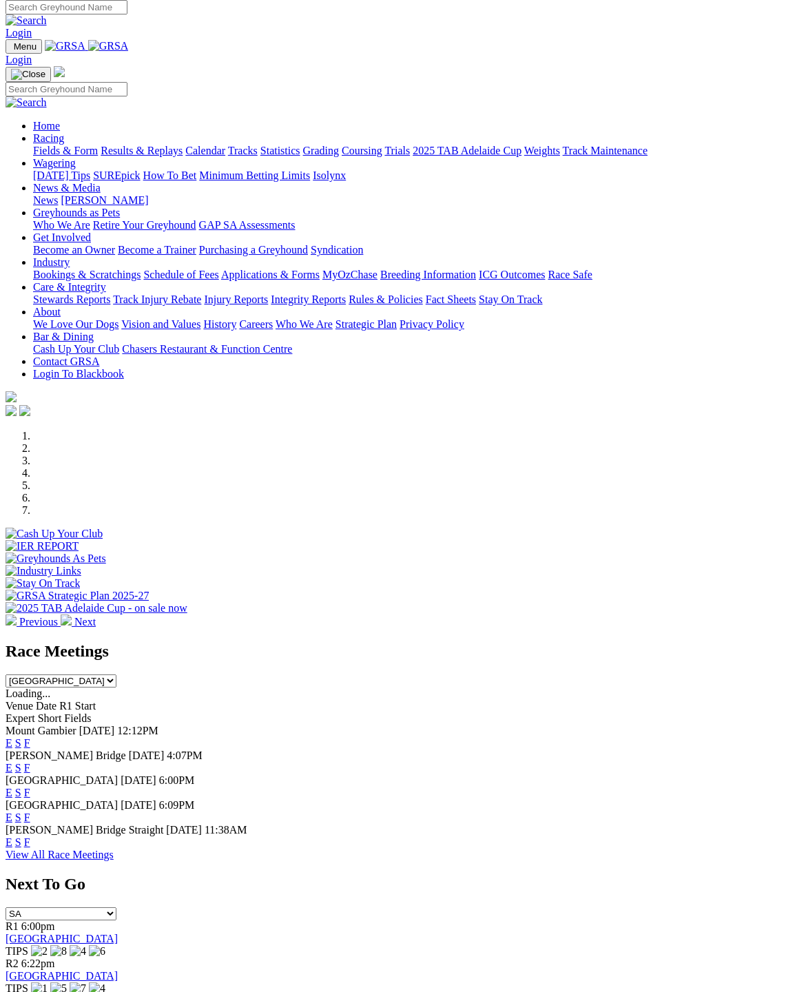
scroll to position [6, 0]
click at [30, 762] on link "F" at bounding box center [27, 768] width 6 height 12
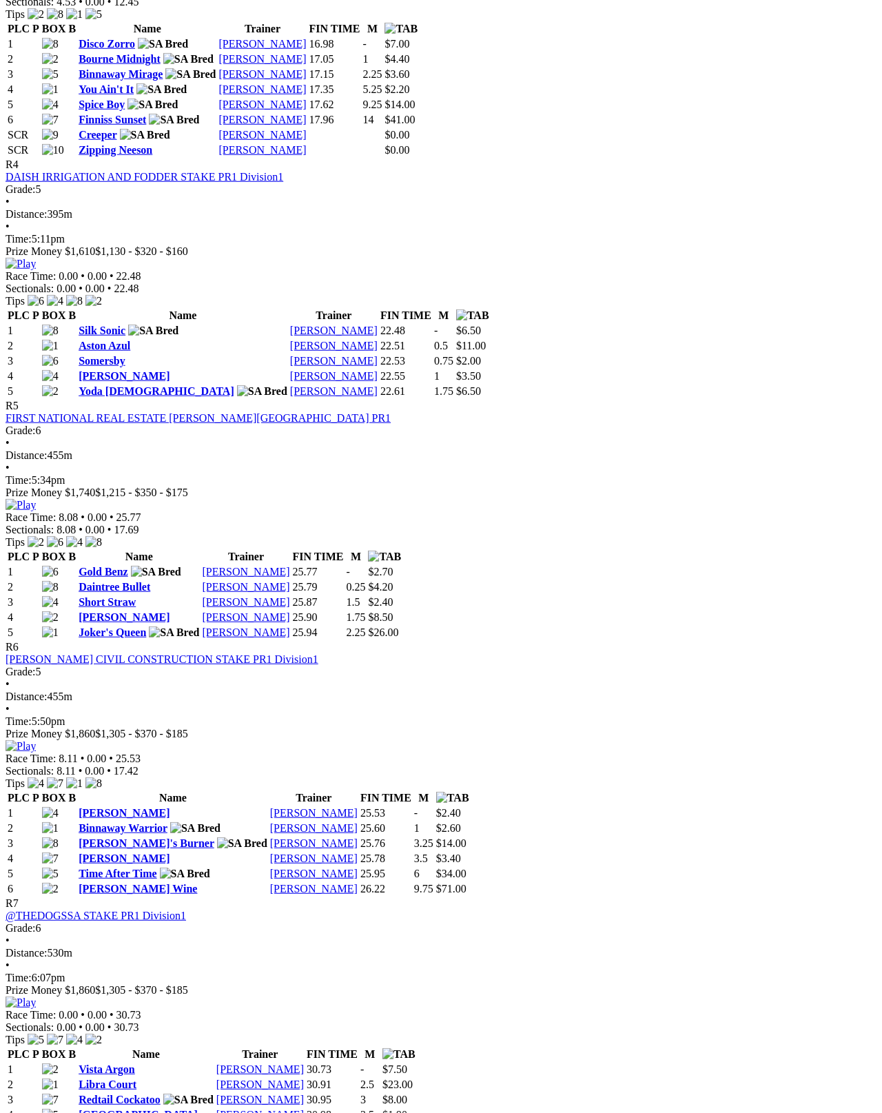
scroll to position [1364, 0]
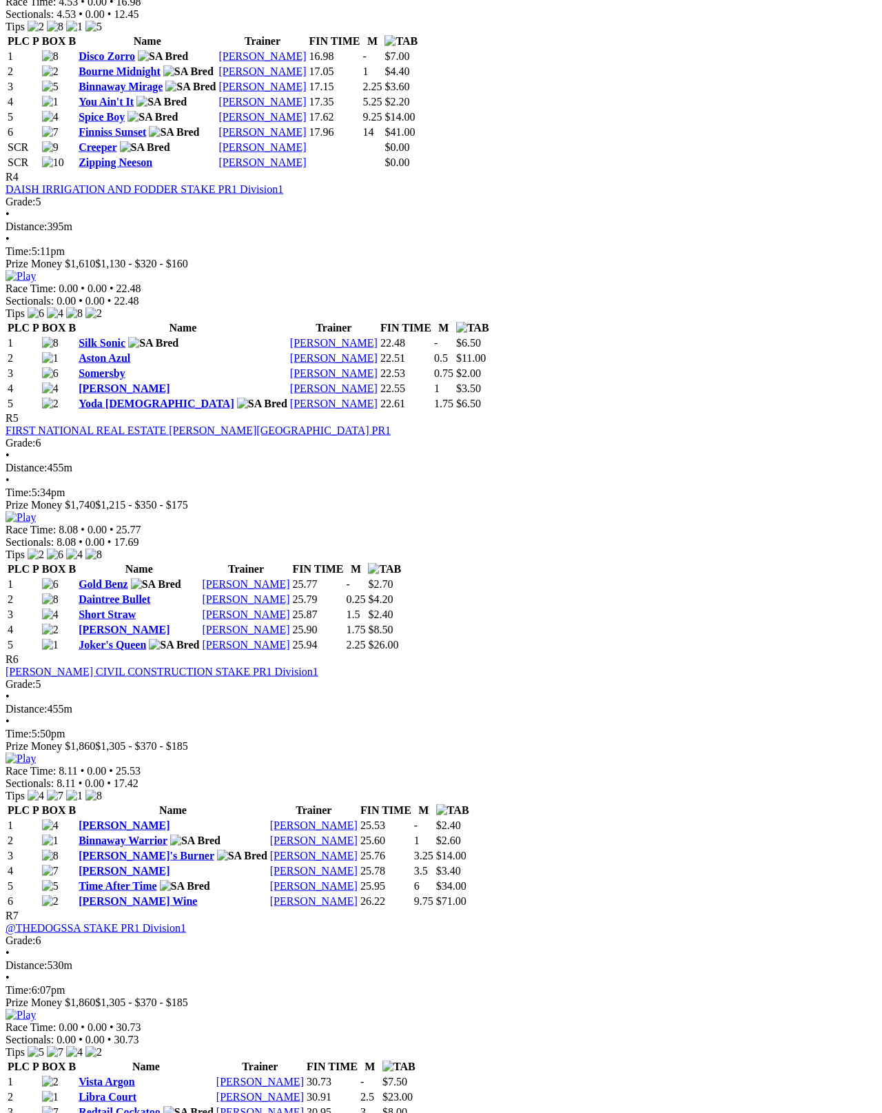
click at [400, 934] on div "Grade: 6 • Distance: 530m • Time: 6:07pm" at bounding box center [441, 965] width 871 height 62
click at [36, 992] on img at bounding box center [21, 1015] width 30 height 12
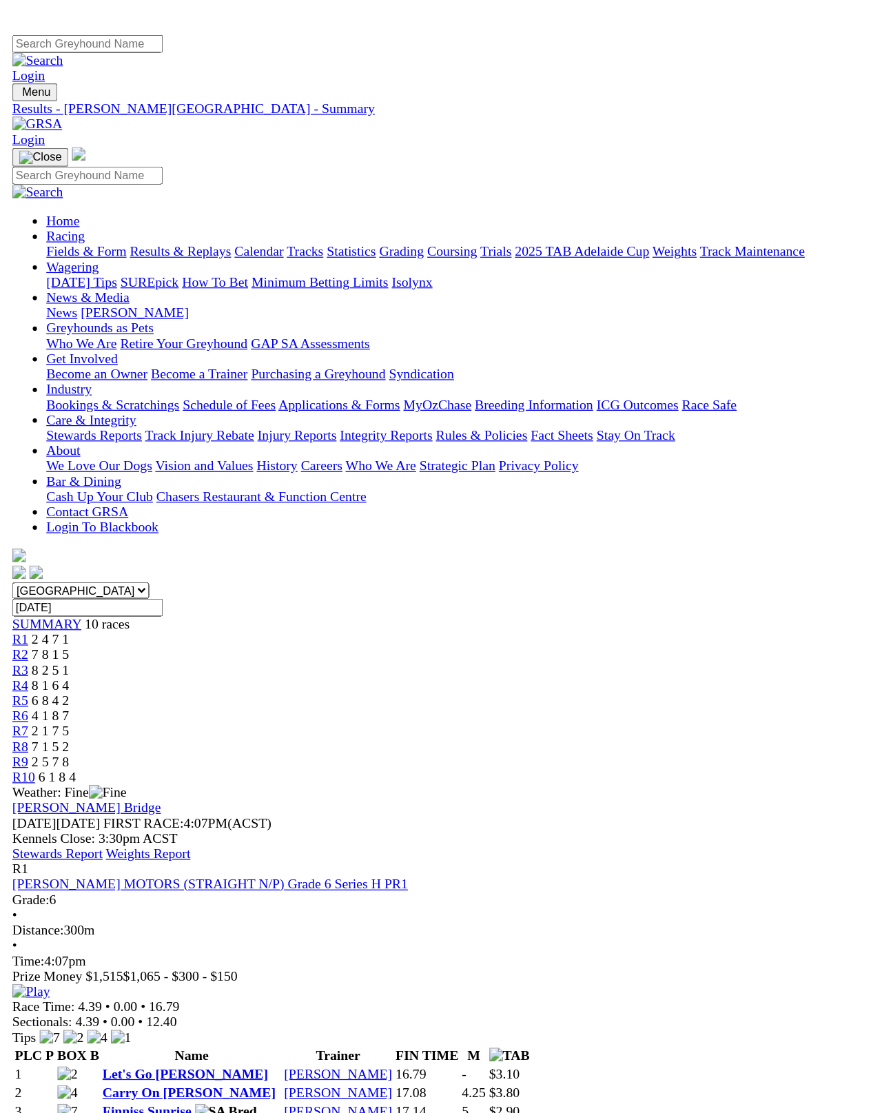
scroll to position [1105, 0]
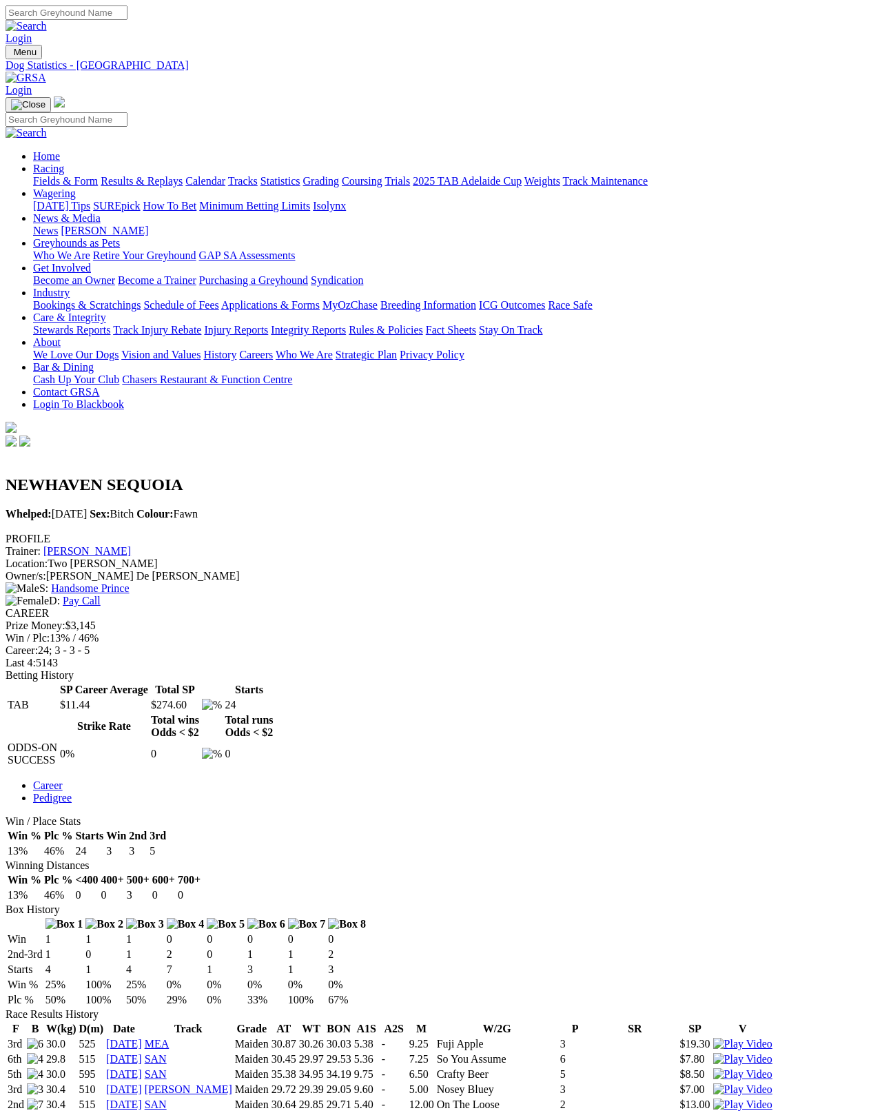
scroll to position [7, 0]
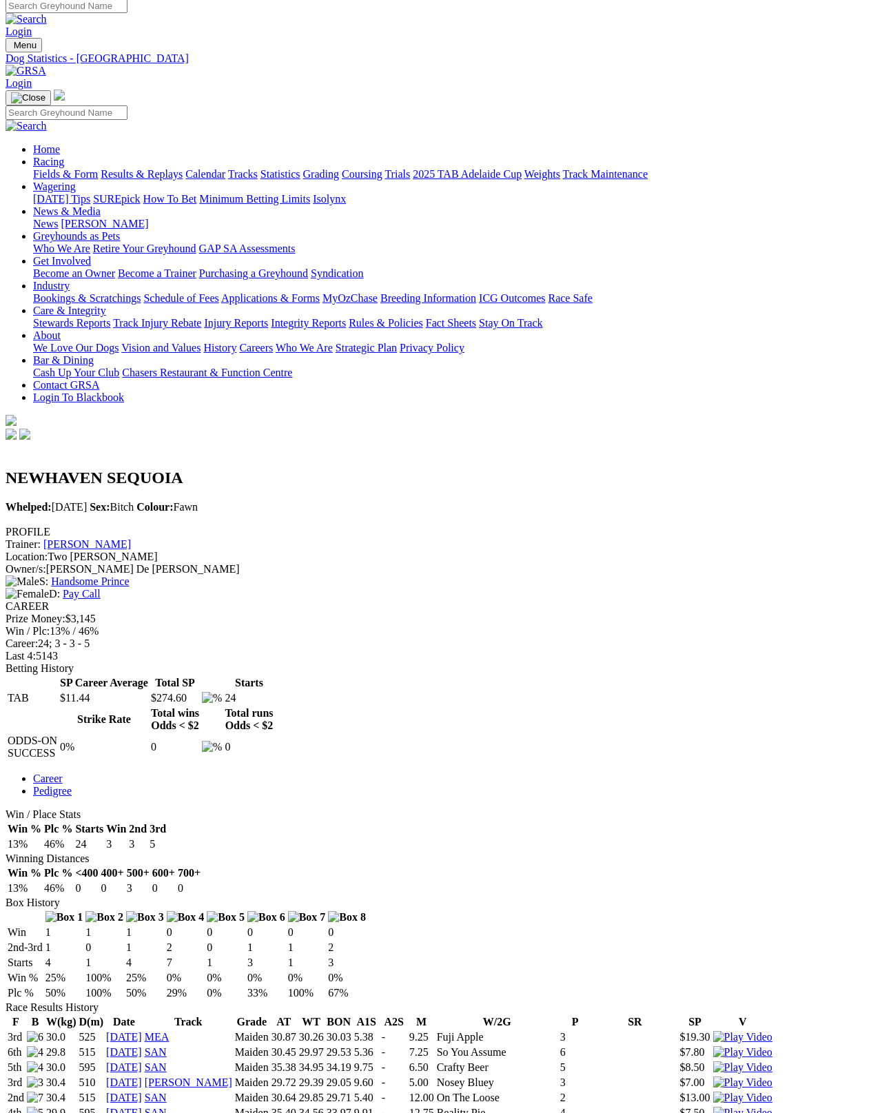
click at [131, 538] on link "[PERSON_NAME]" at bounding box center [87, 544] width 88 height 12
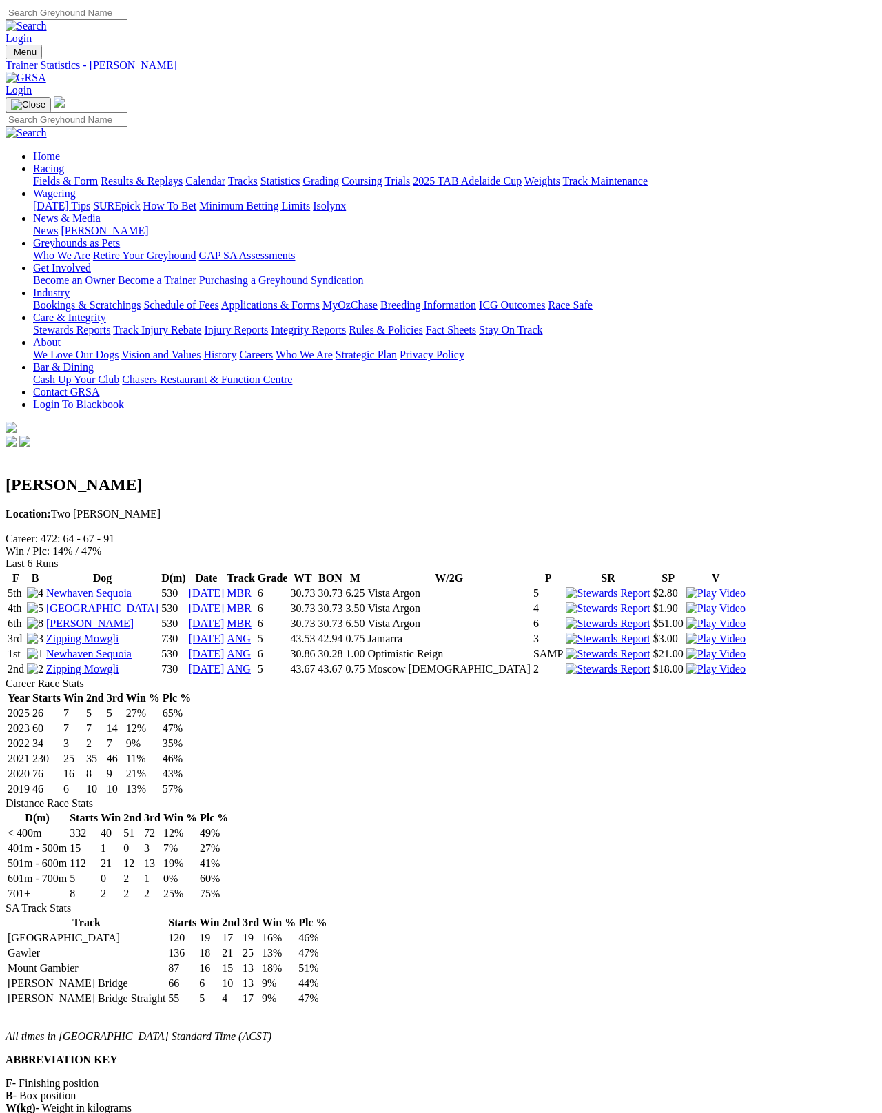
scroll to position [7, 0]
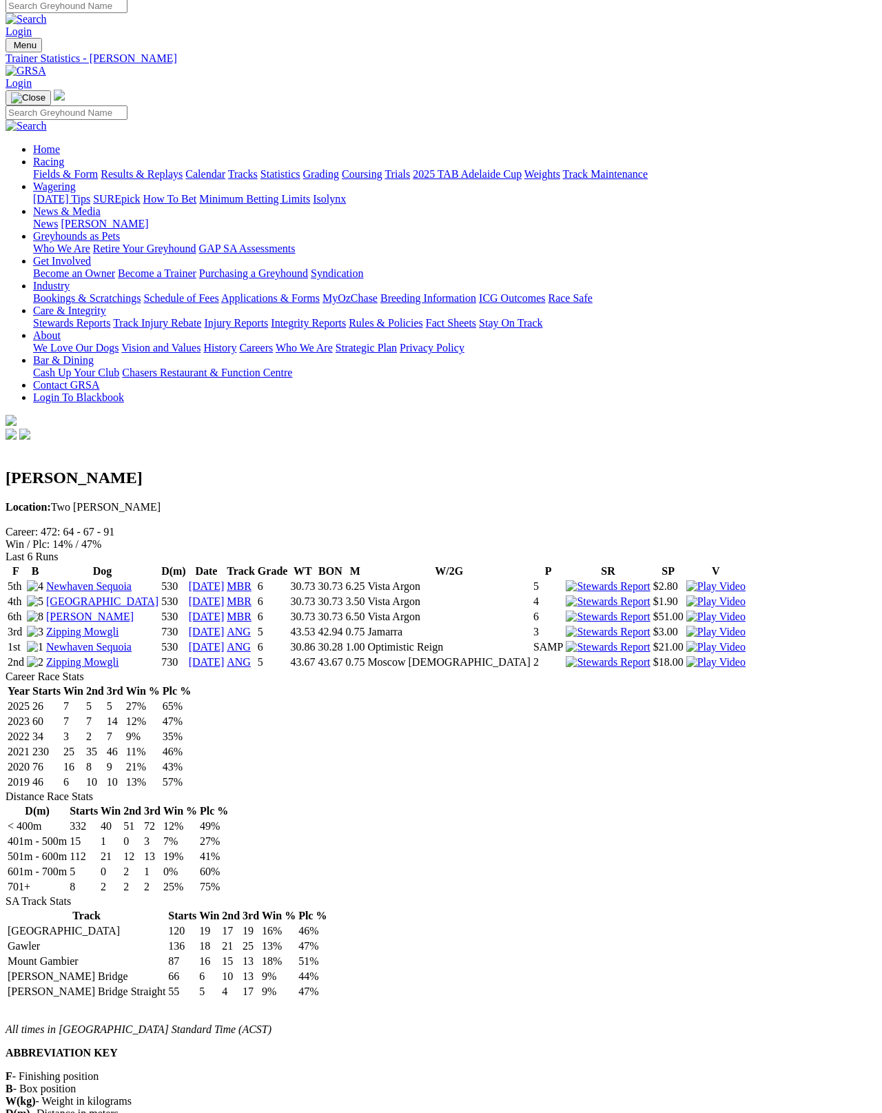
click at [95, 626] on link "Zipping Mowgli" at bounding box center [82, 632] width 72 height 12
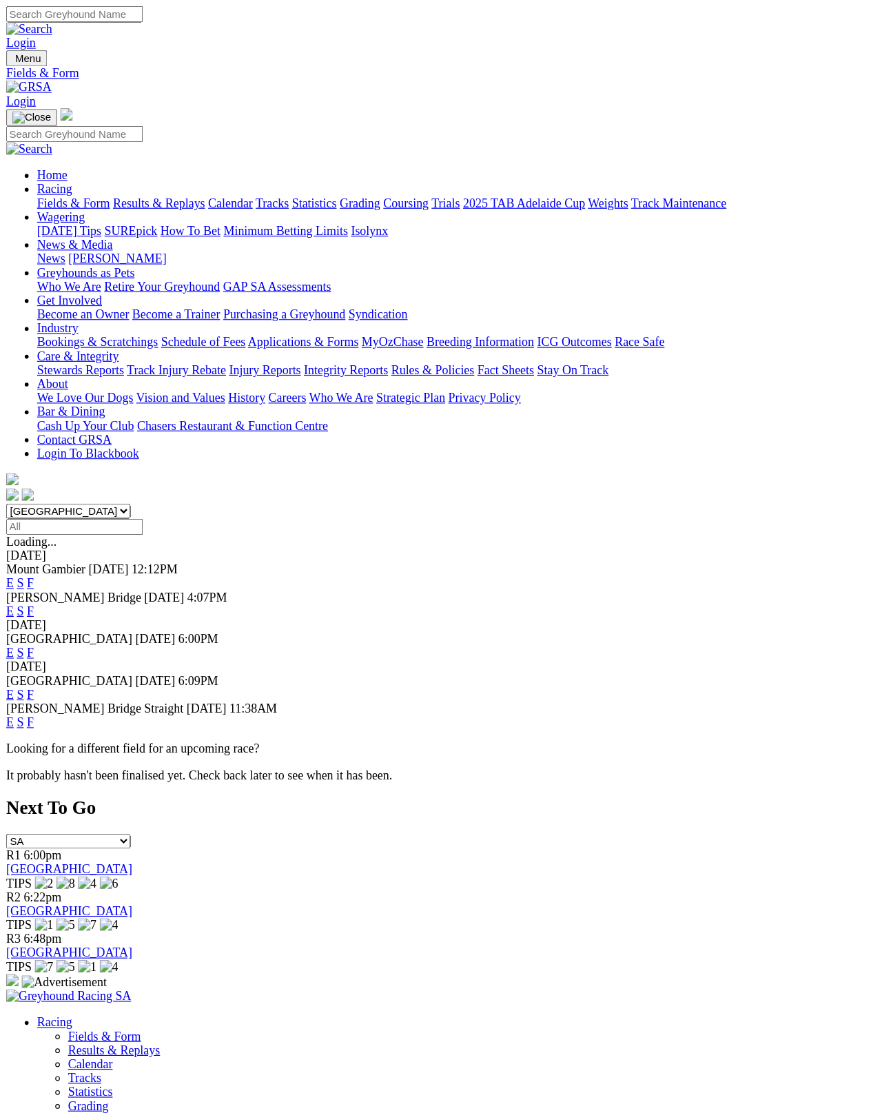
scroll to position [7, 0]
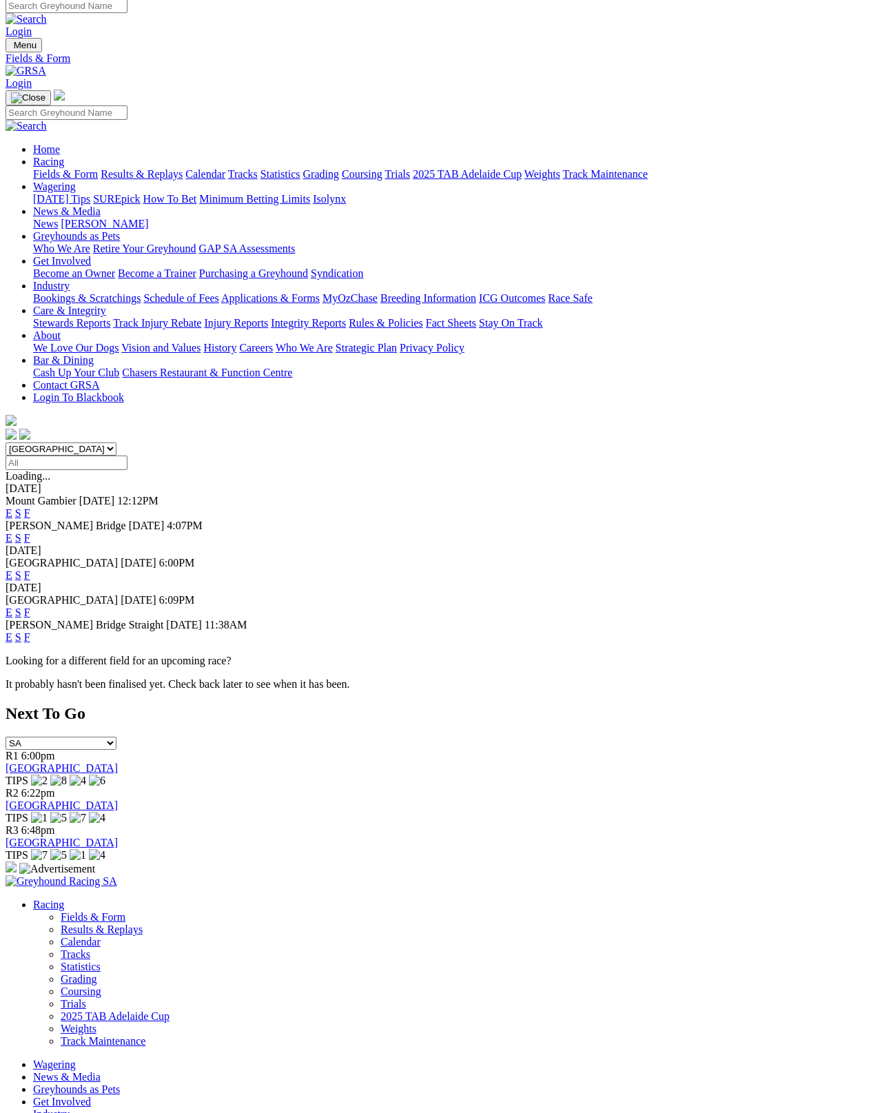
click at [30, 569] on link "F" at bounding box center [27, 575] width 6 height 12
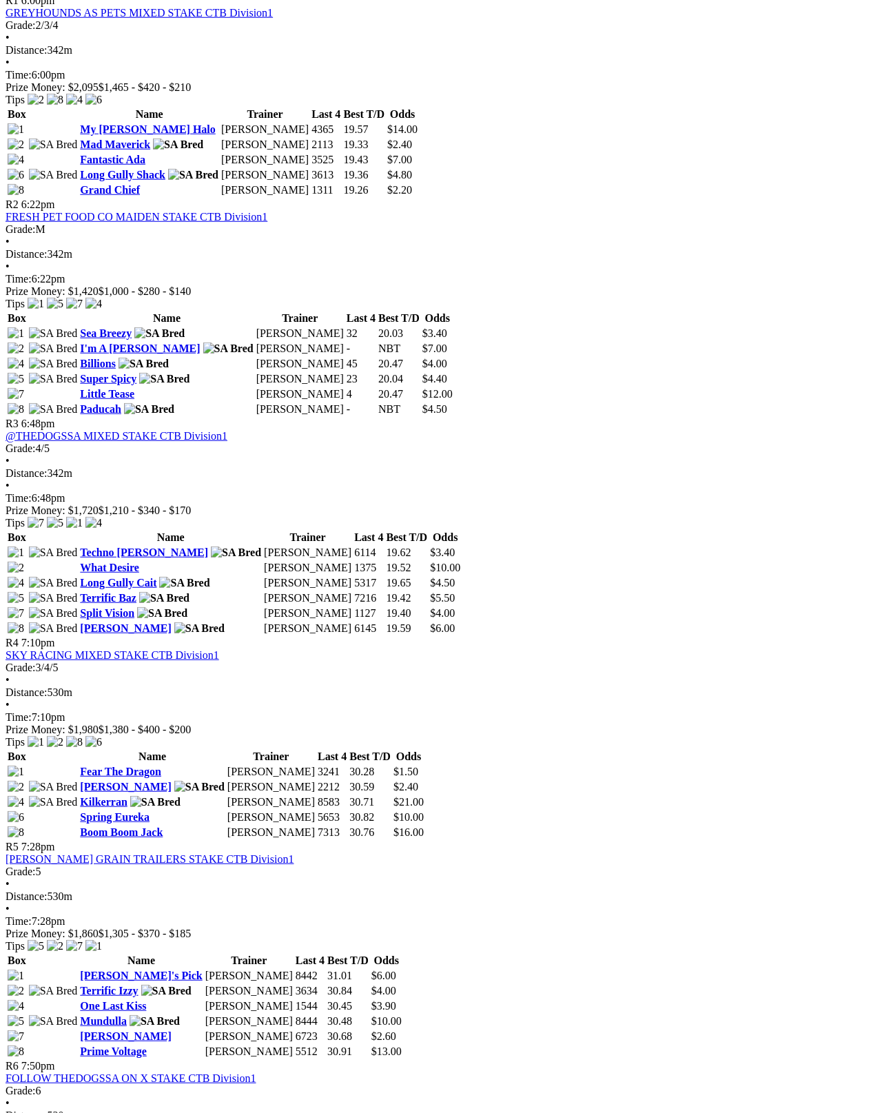
scroll to position [689, 0]
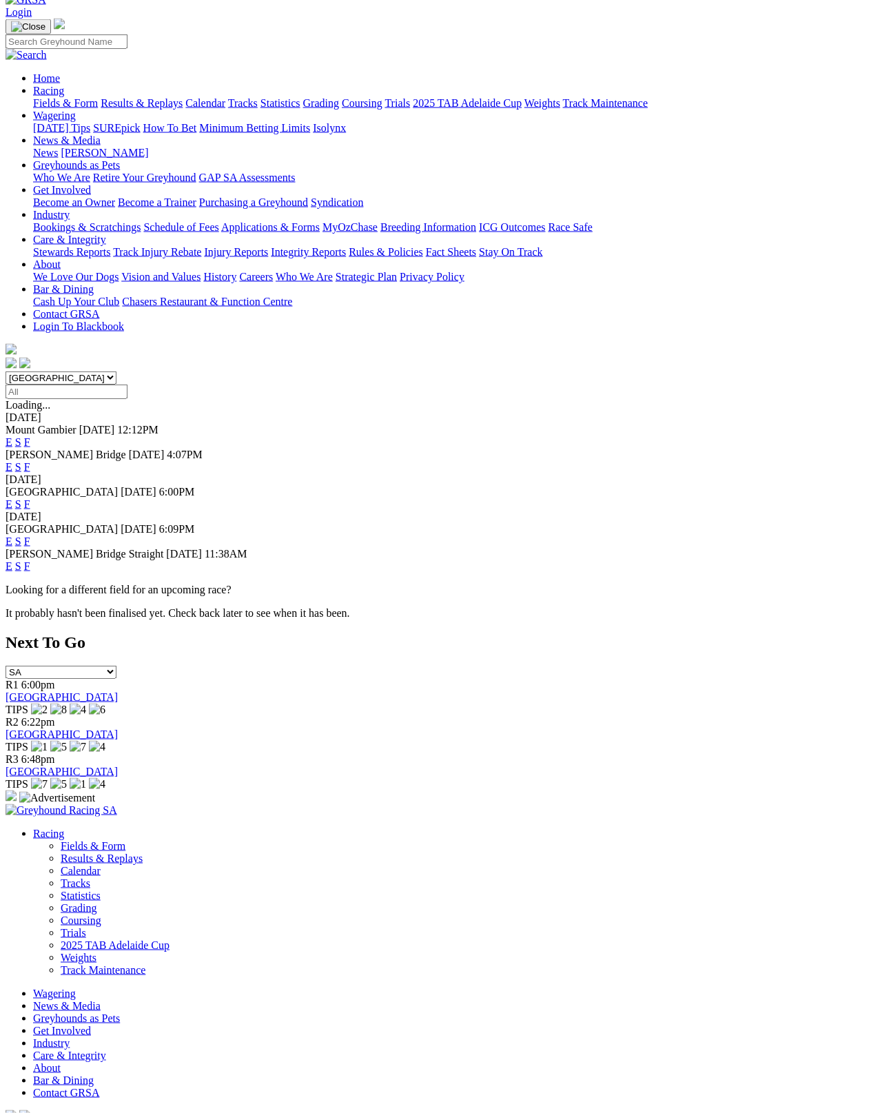
scroll to position [78, 0]
click at [30, 535] on link "F" at bounding box center [27, 541] width 6 height 12
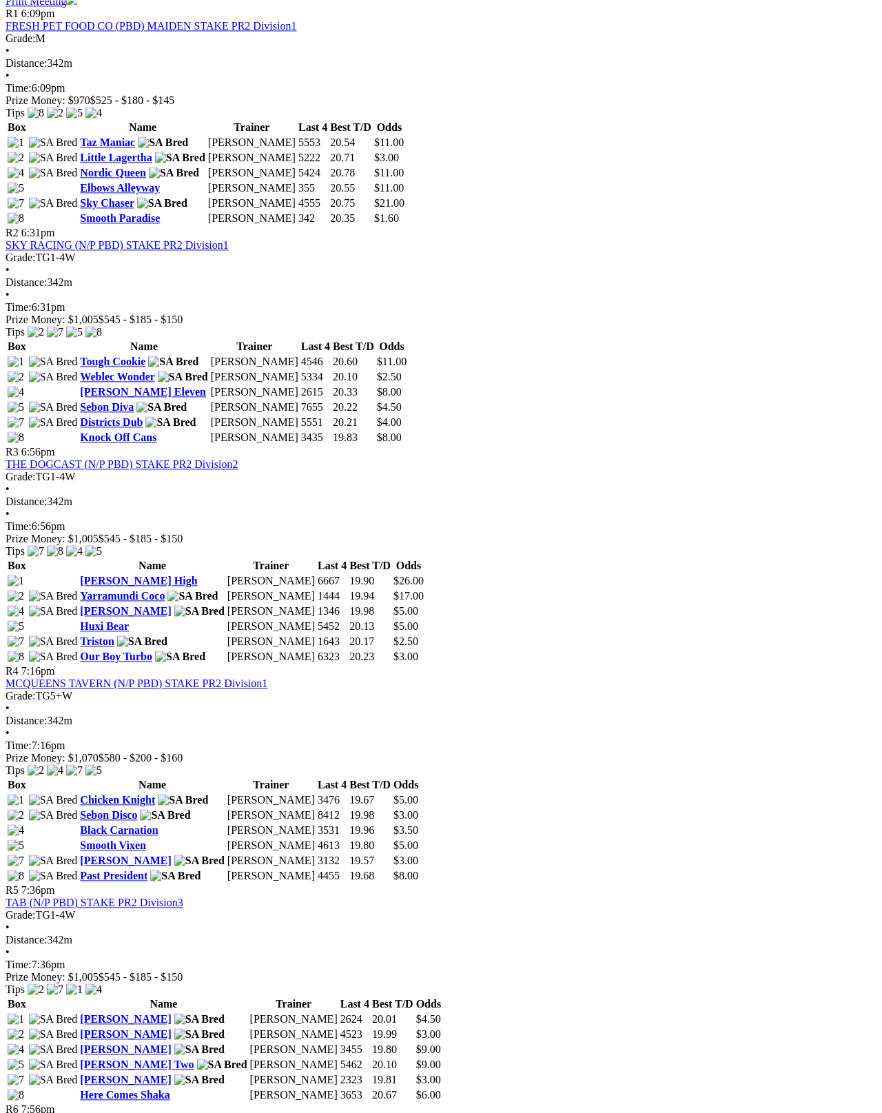
scroll to position [697, 0]
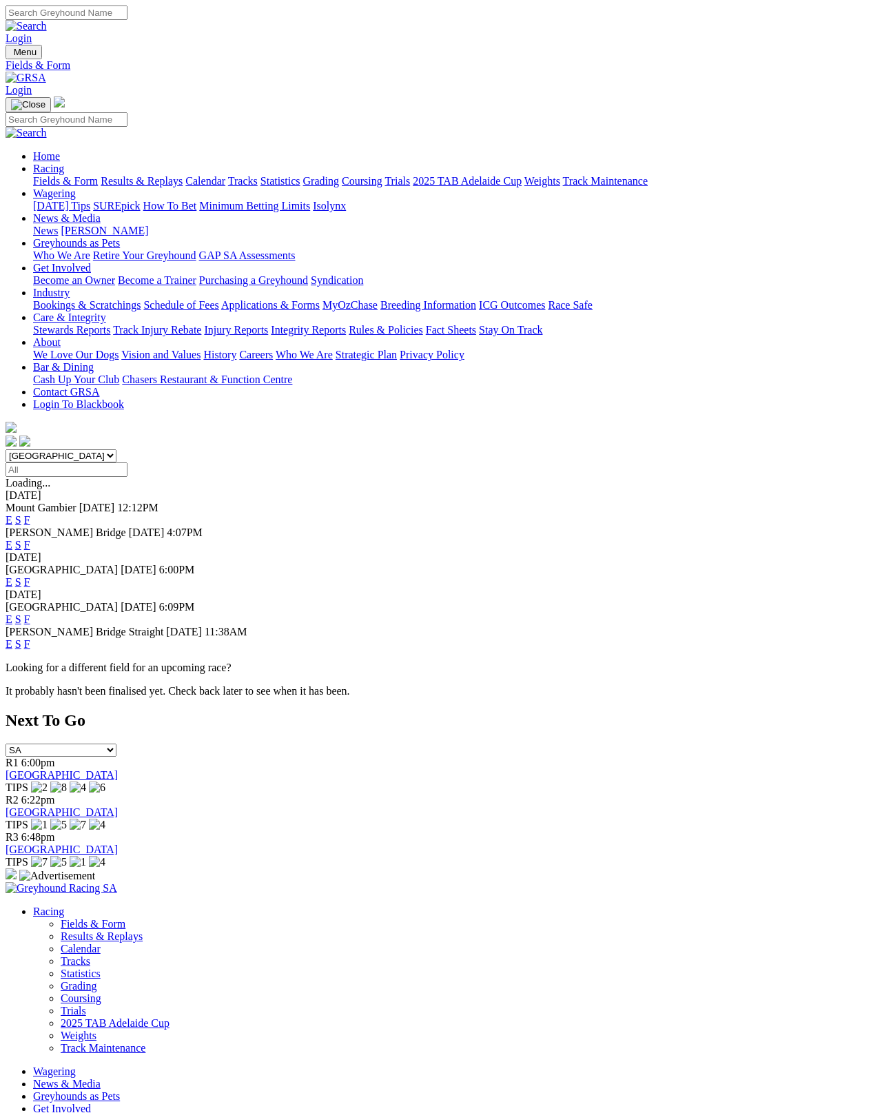
scroll to position [130, 0]
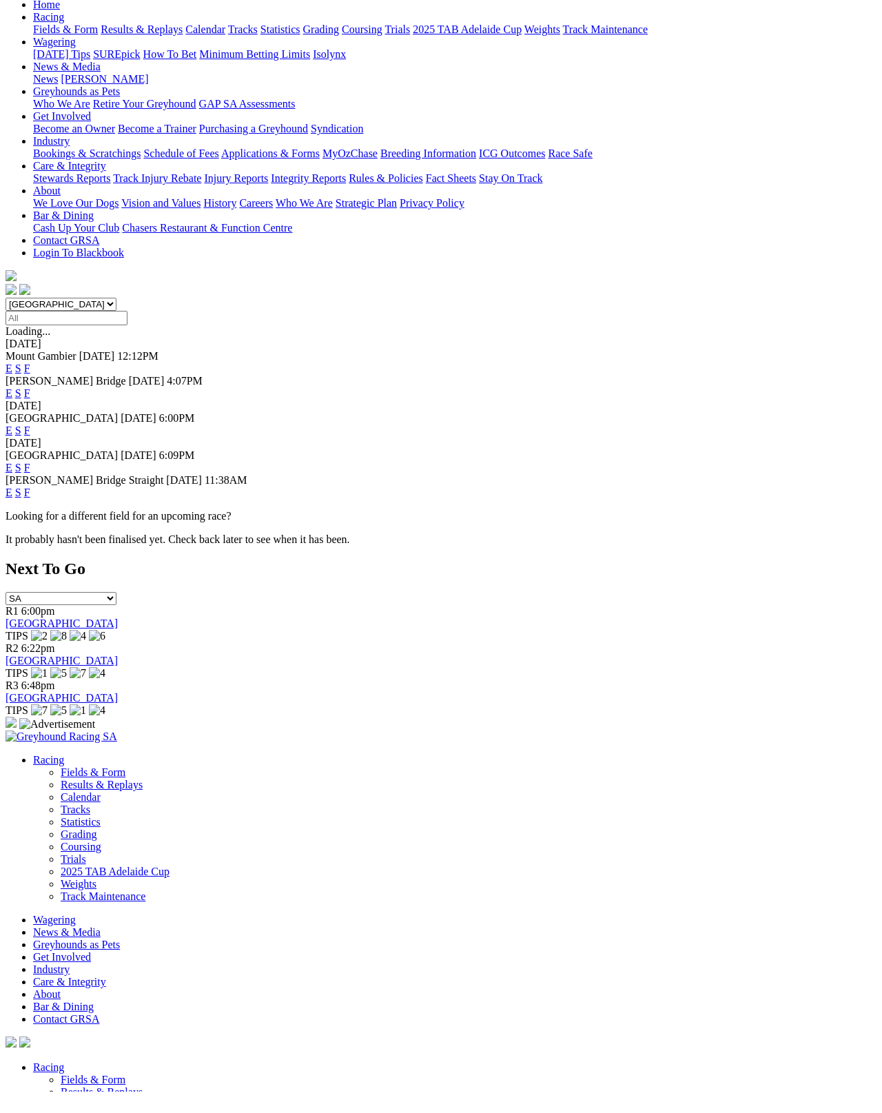
click at [30, 483] on link "F" at bounding box center [27, 489] width 6 height 12
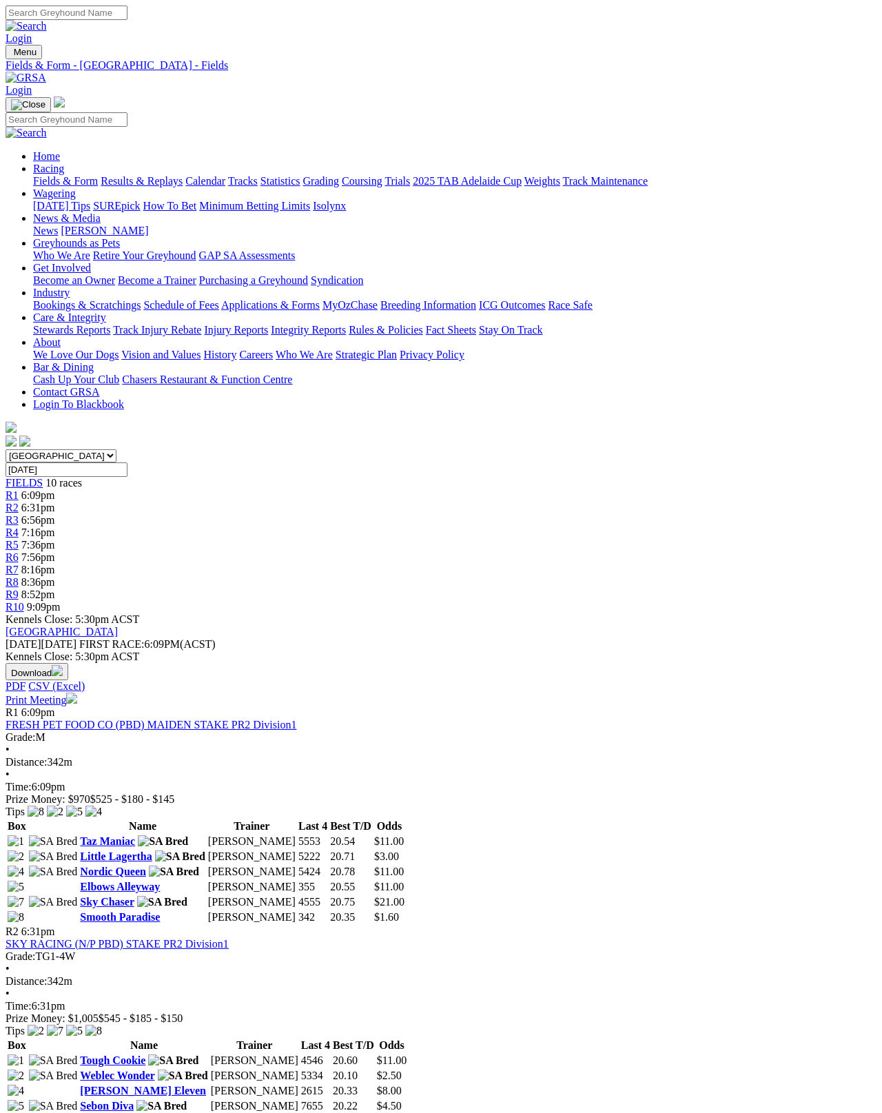
scroll to position [7, 0]
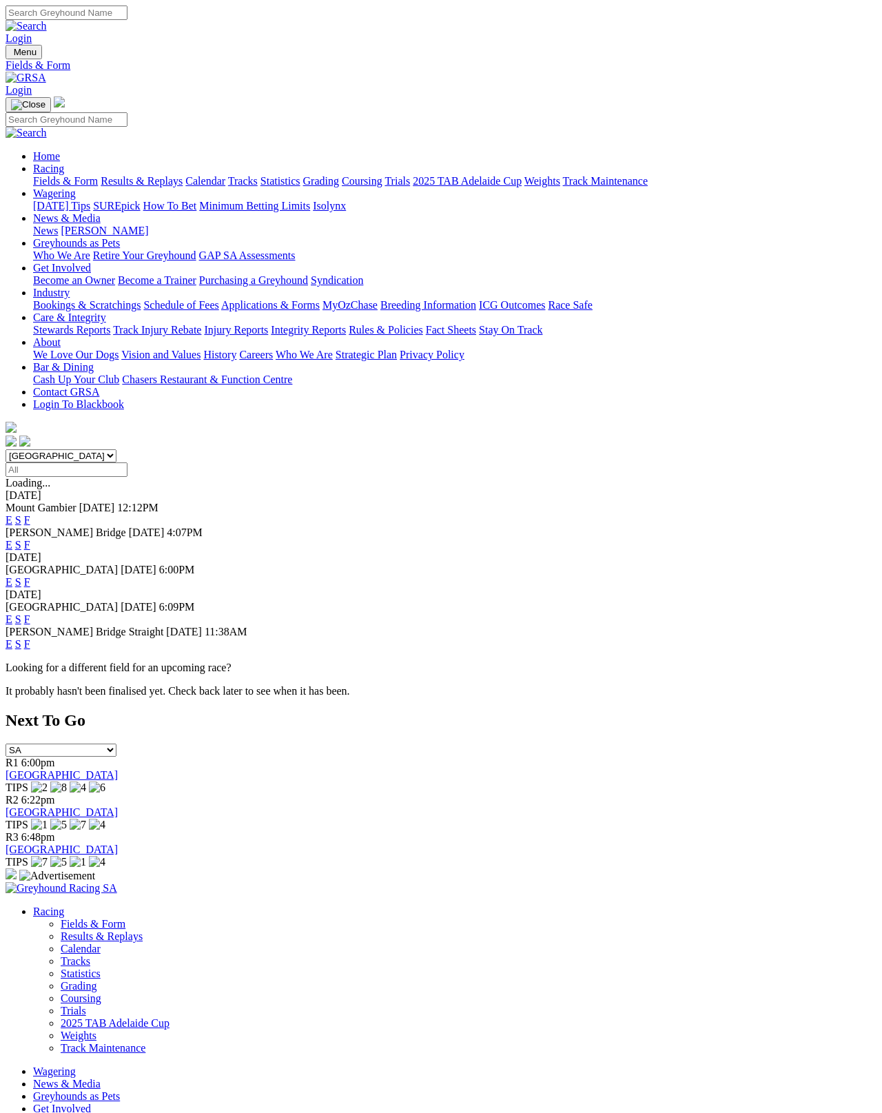
click at [80, 449] on select "South Australia New South Wales Northern Territory Queensland Tasmania Victoria…" at bounding box center [61, 455] width 111 height 13
select select "VIC"
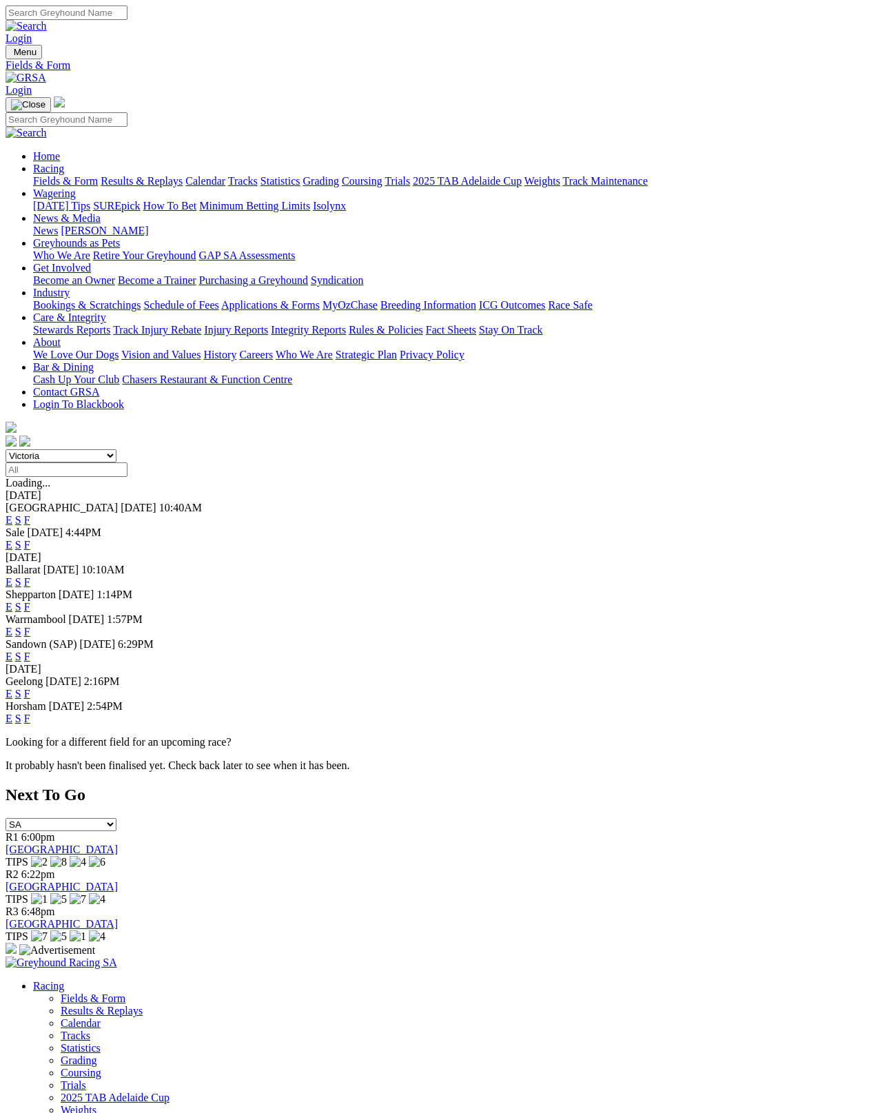
click at [127, 462] on input "Select date" at bounding box center [67, 469] width 122 height 14
type input "Yesterday, 9 Aug 2025"
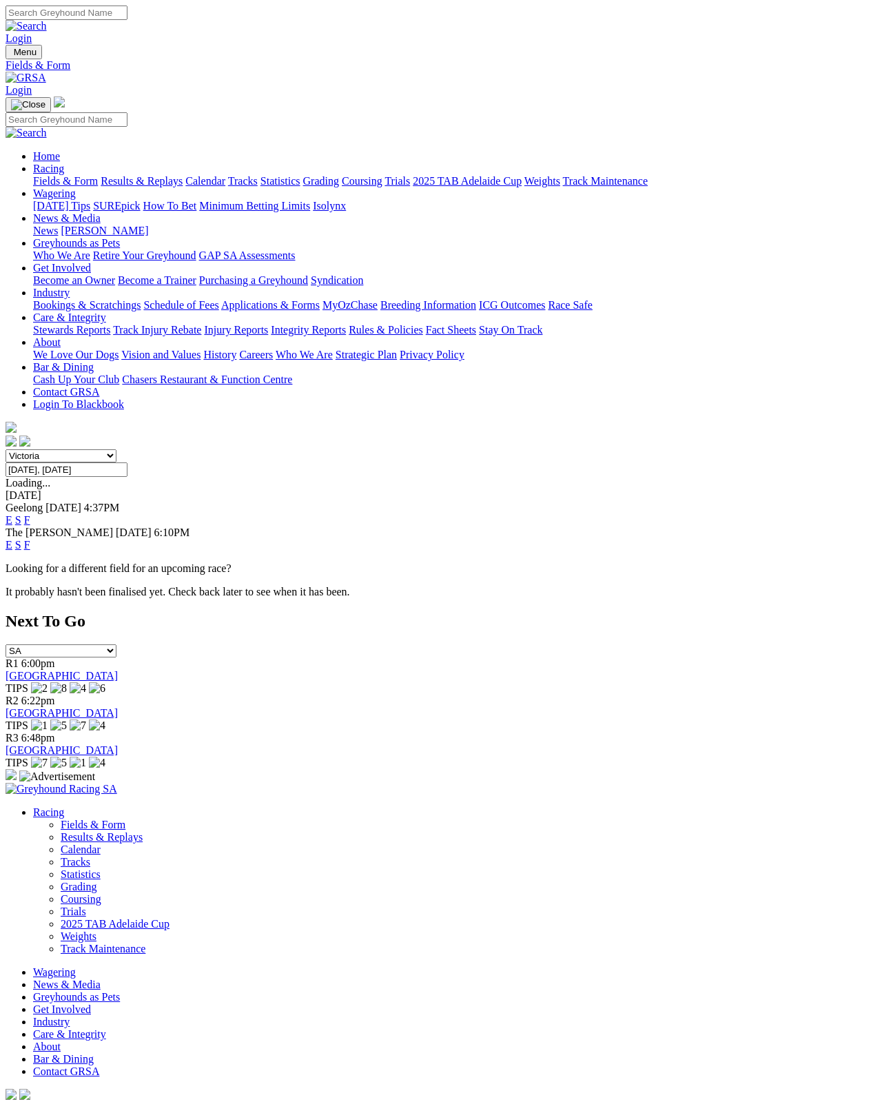
click at [30, 514] on link "F" at bounding box center [27, 520] width 6 height 12
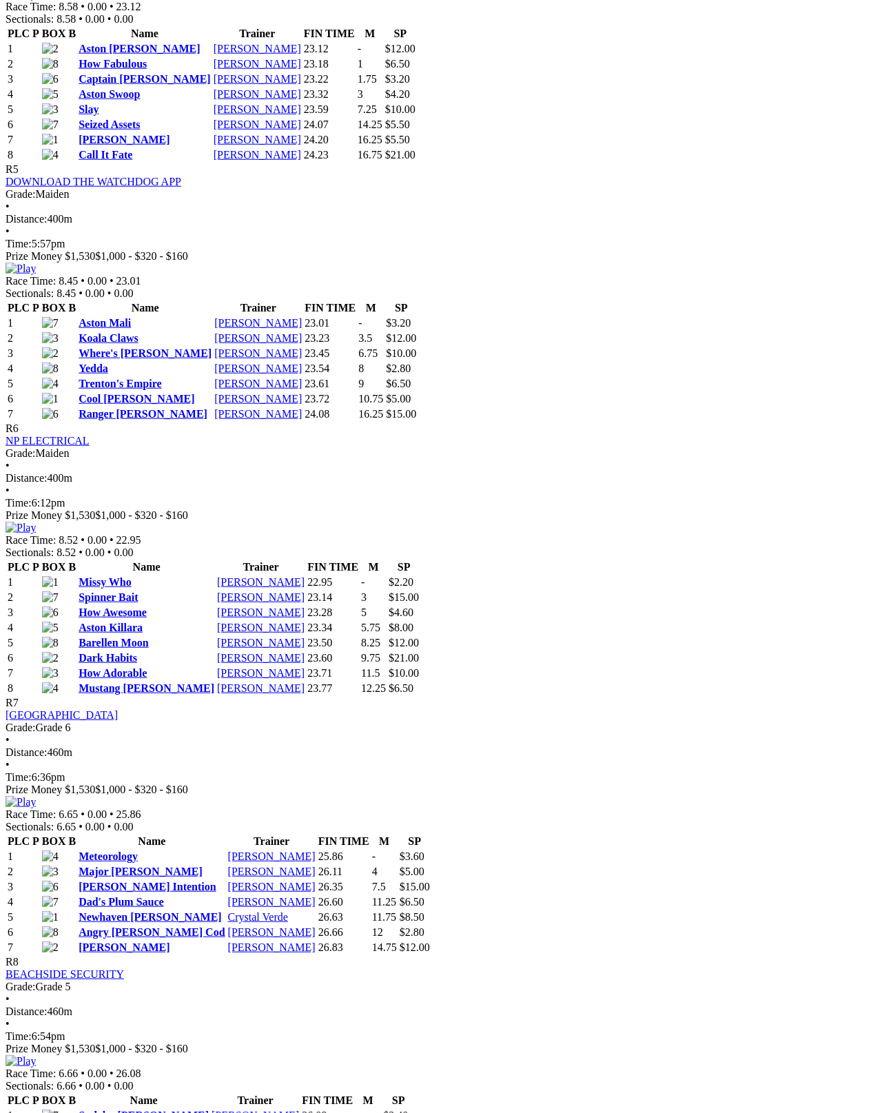
scroll to position [1554, 0]
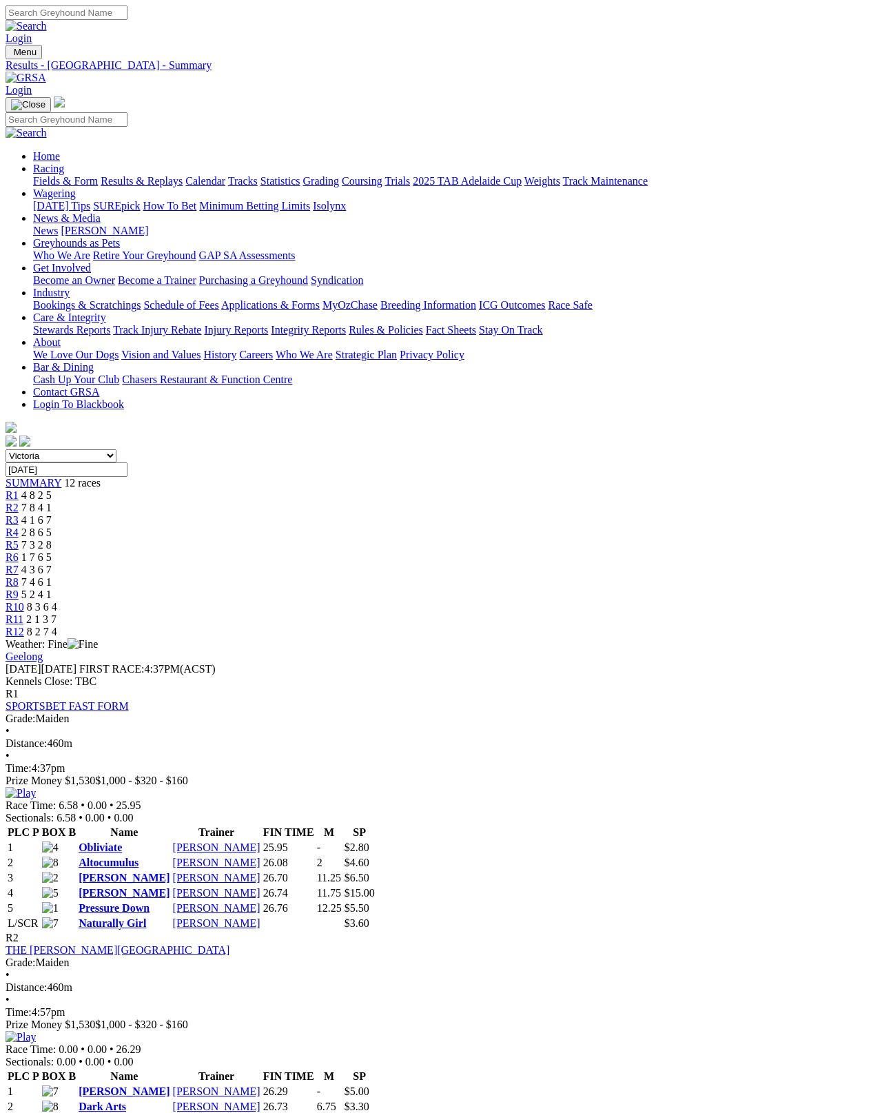
click at [57, 175] on link "Fields & Form" at bounding box center [65, 181] width 65 height 12
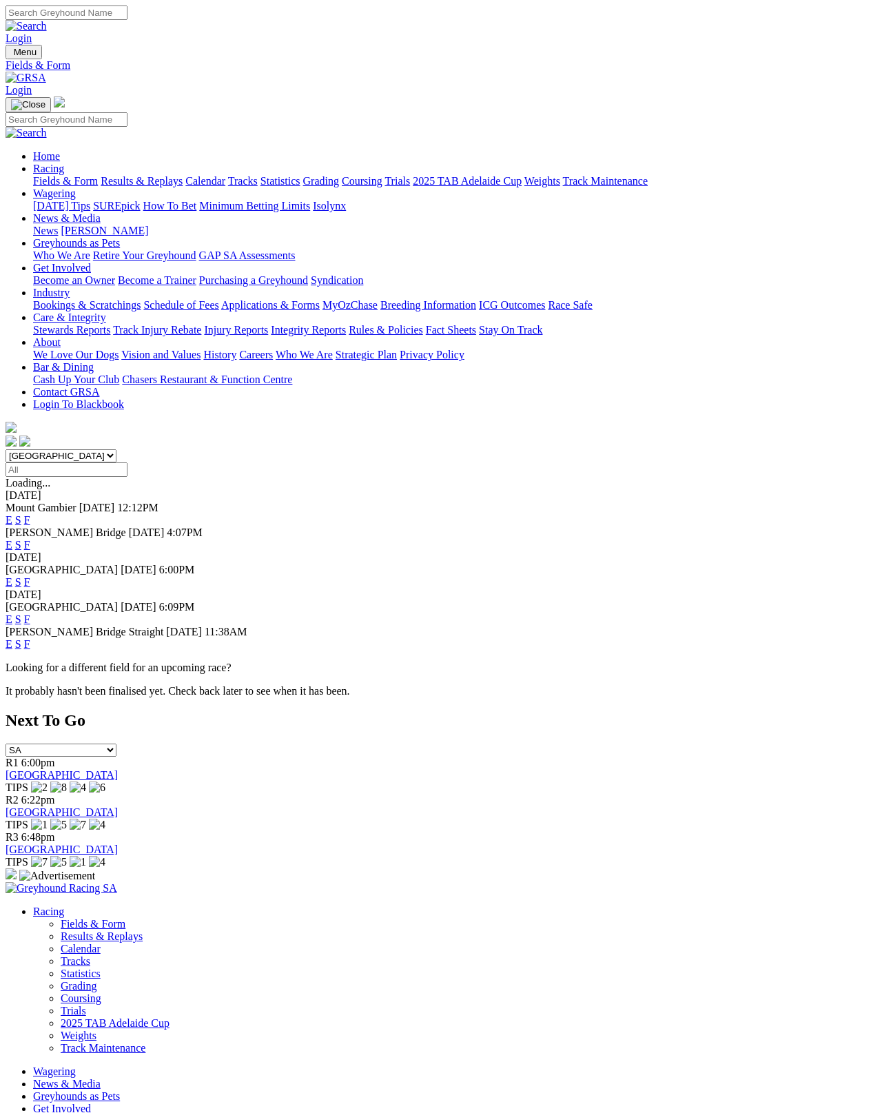
scroll to position [7, 0]
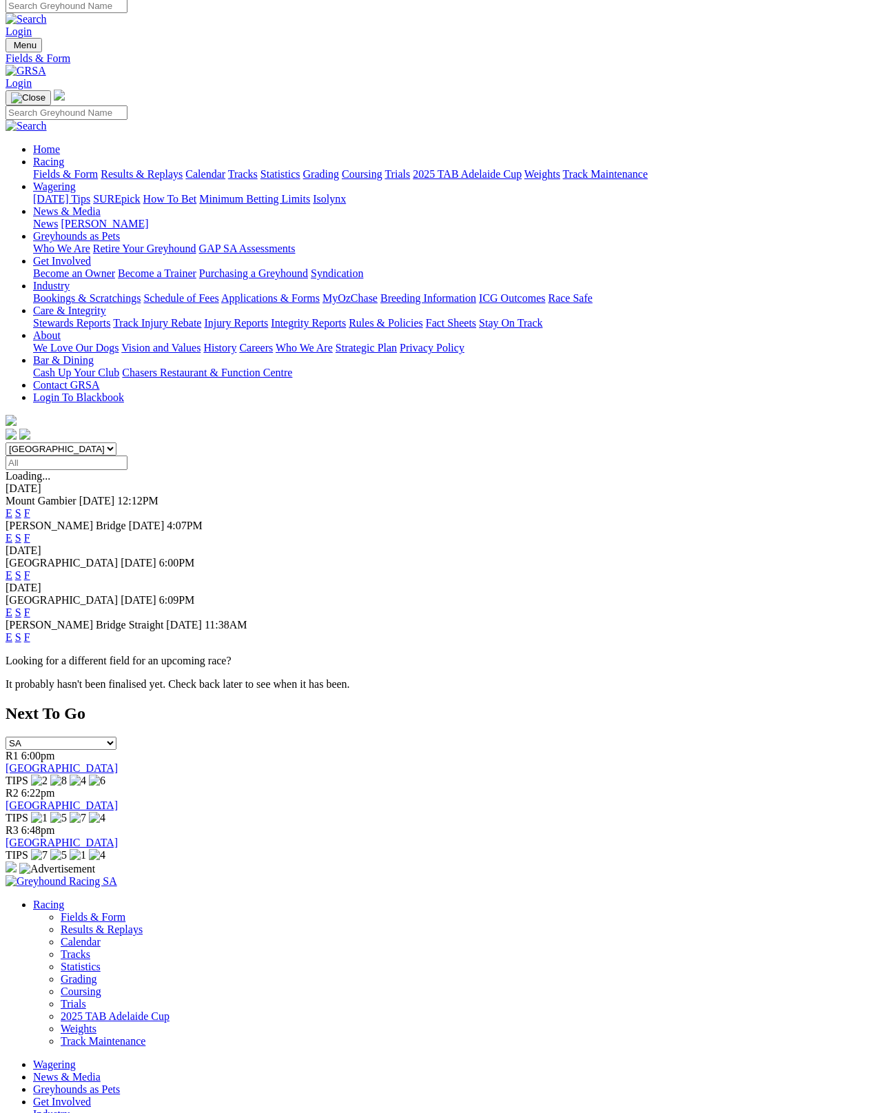
click at [30, 532] on link "F" at bounding box center [27, 538] width 6 height 12
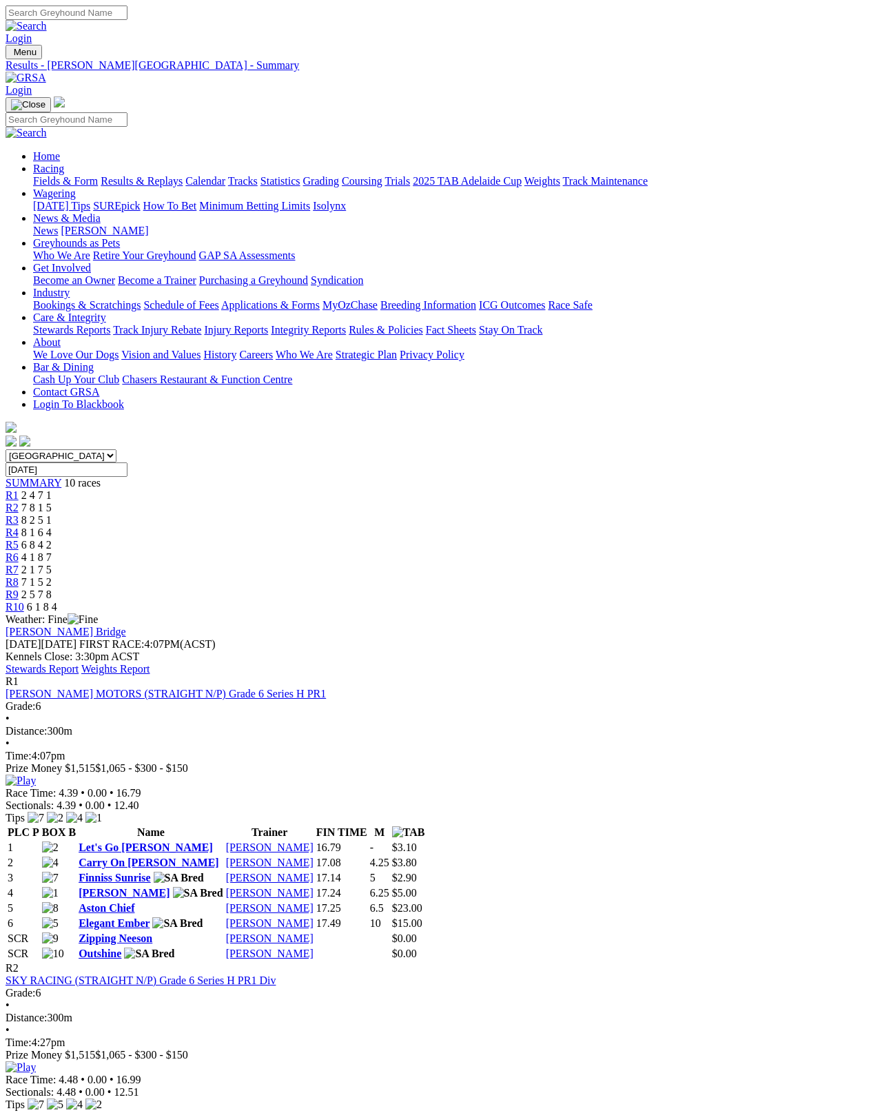
scroll to position [7, 0]
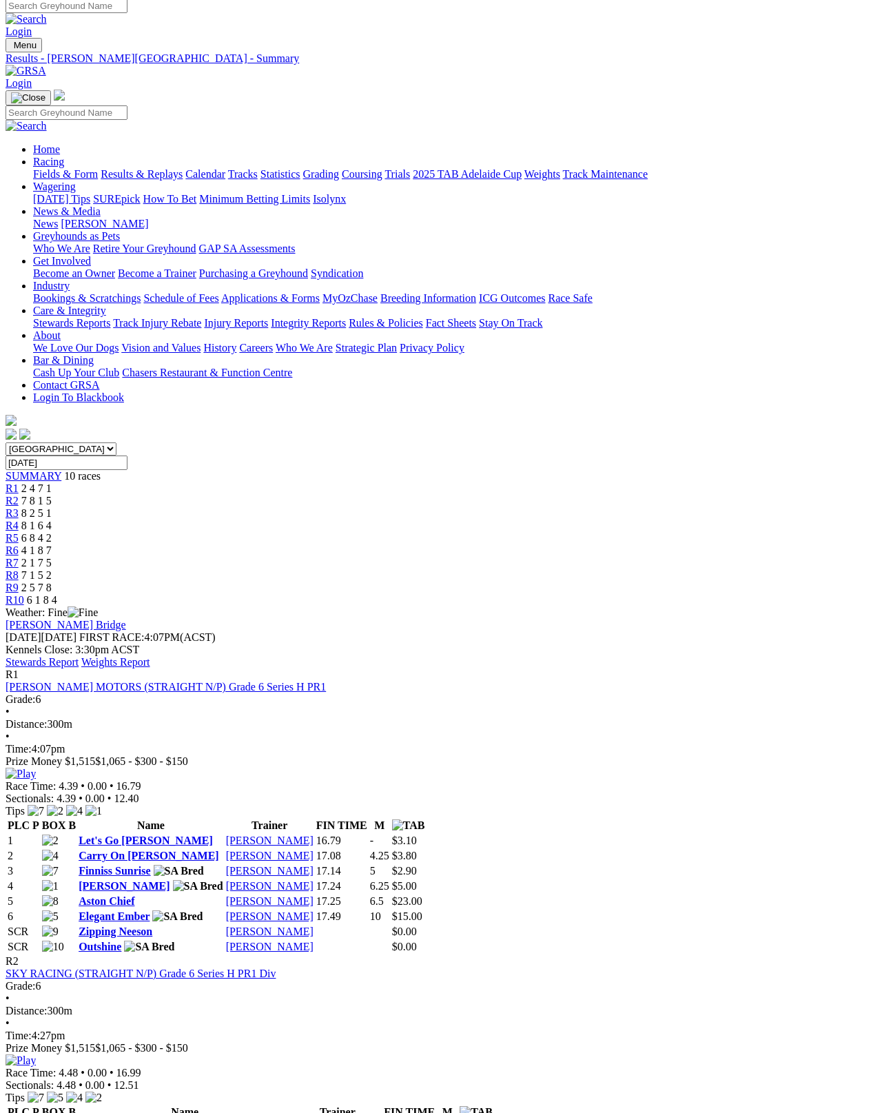
click at [79, 656] on link "Stewards Report" at bounding box center [42, 662] width 73 height 12
